Goal: Transaction & Acquisition: Purchase product/service

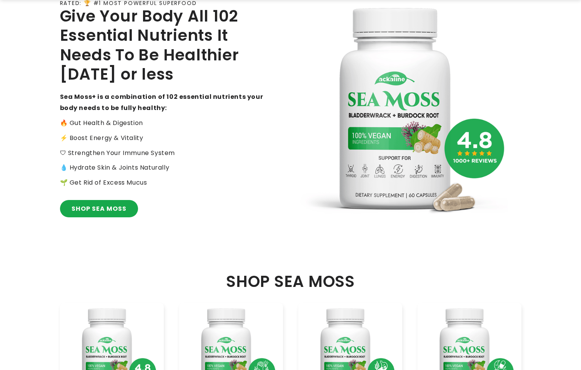
scroll to position [154, 0]
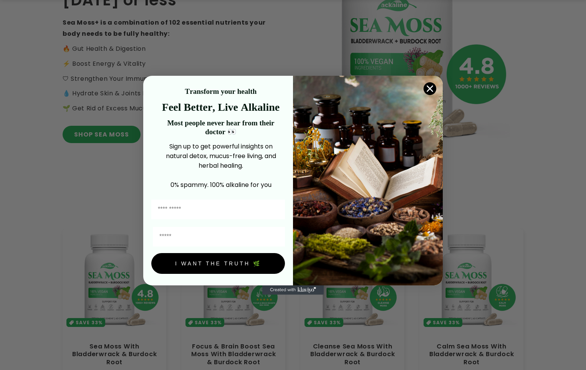
click at [482, 164] on div "Close dialog Transform your health Feel Better, Live Alkaline Most people never…" at bounding box center [293, 185] width 586 height 370
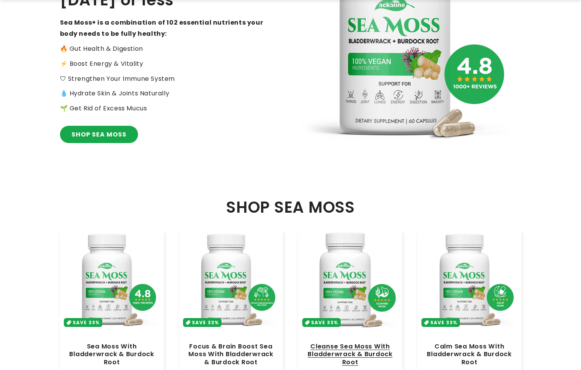
click at [343, 342] on link "Cleanse Sea Moss With Bladderwrack & Burdock Root" at bounding box center [350, 353] width 88 height 23
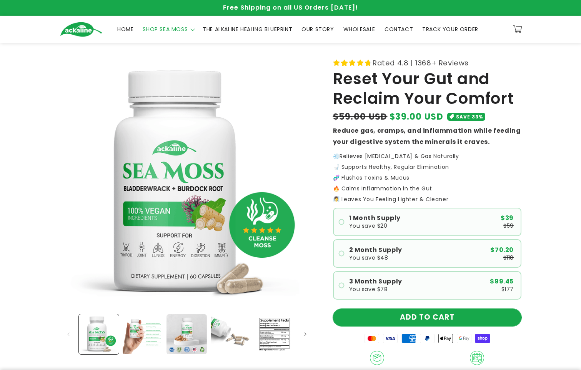
click at [417, 314] on button "ADD TO CART" at bounding box center [427, 317] width 188 height 17
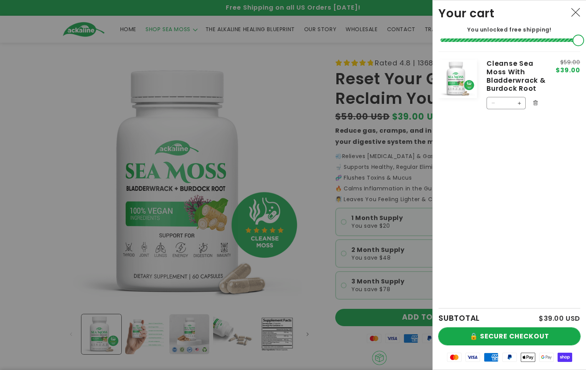
click at [515, 341] on button "🔒 SECURE CHECKOUT" at bounding box center [510, 335] width 142 height 17
